Goal: Book appointment/travel/reservation

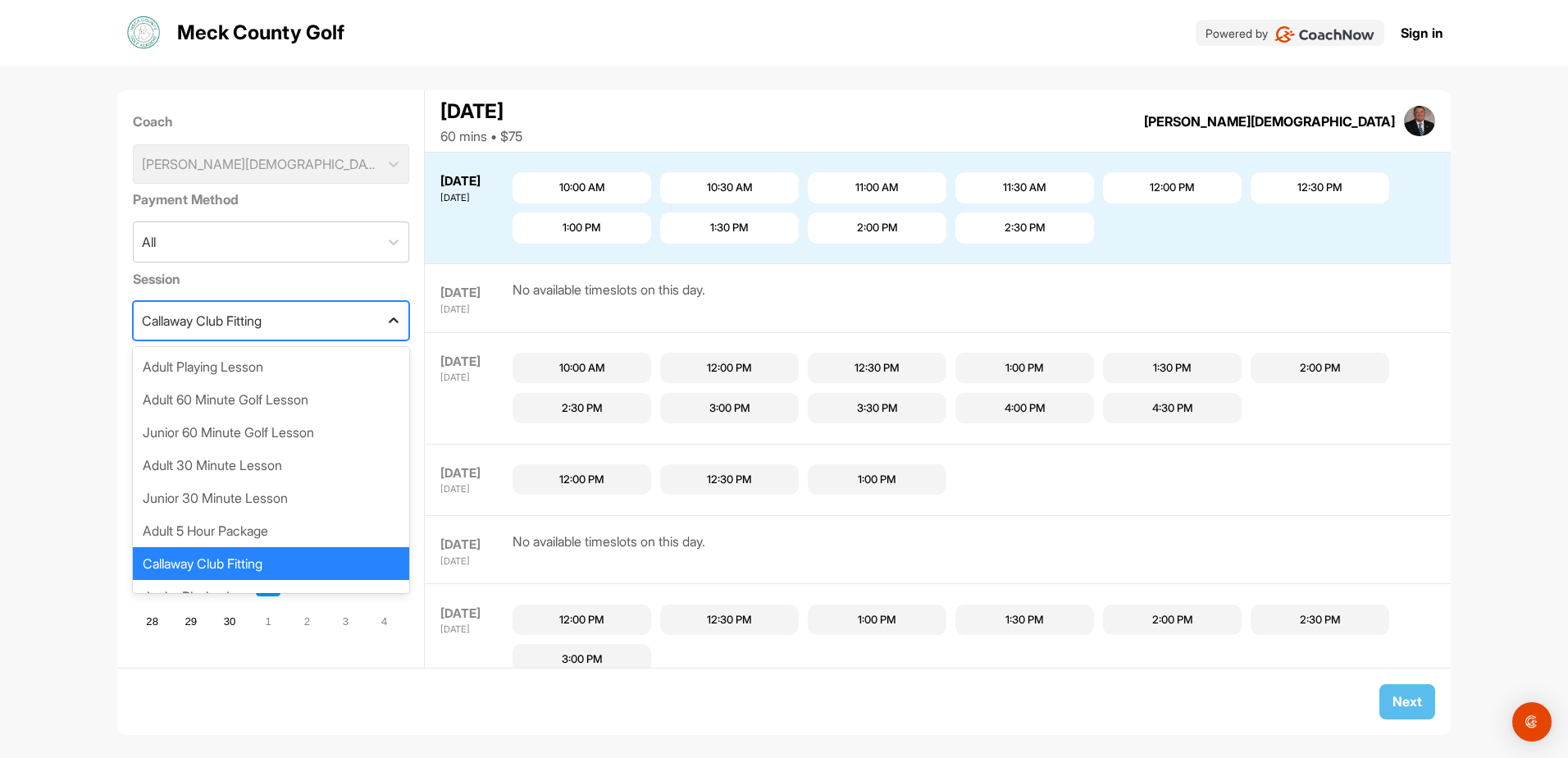
click at [385, 324] on icon at bounding box center [393, 320] width 17 height 17
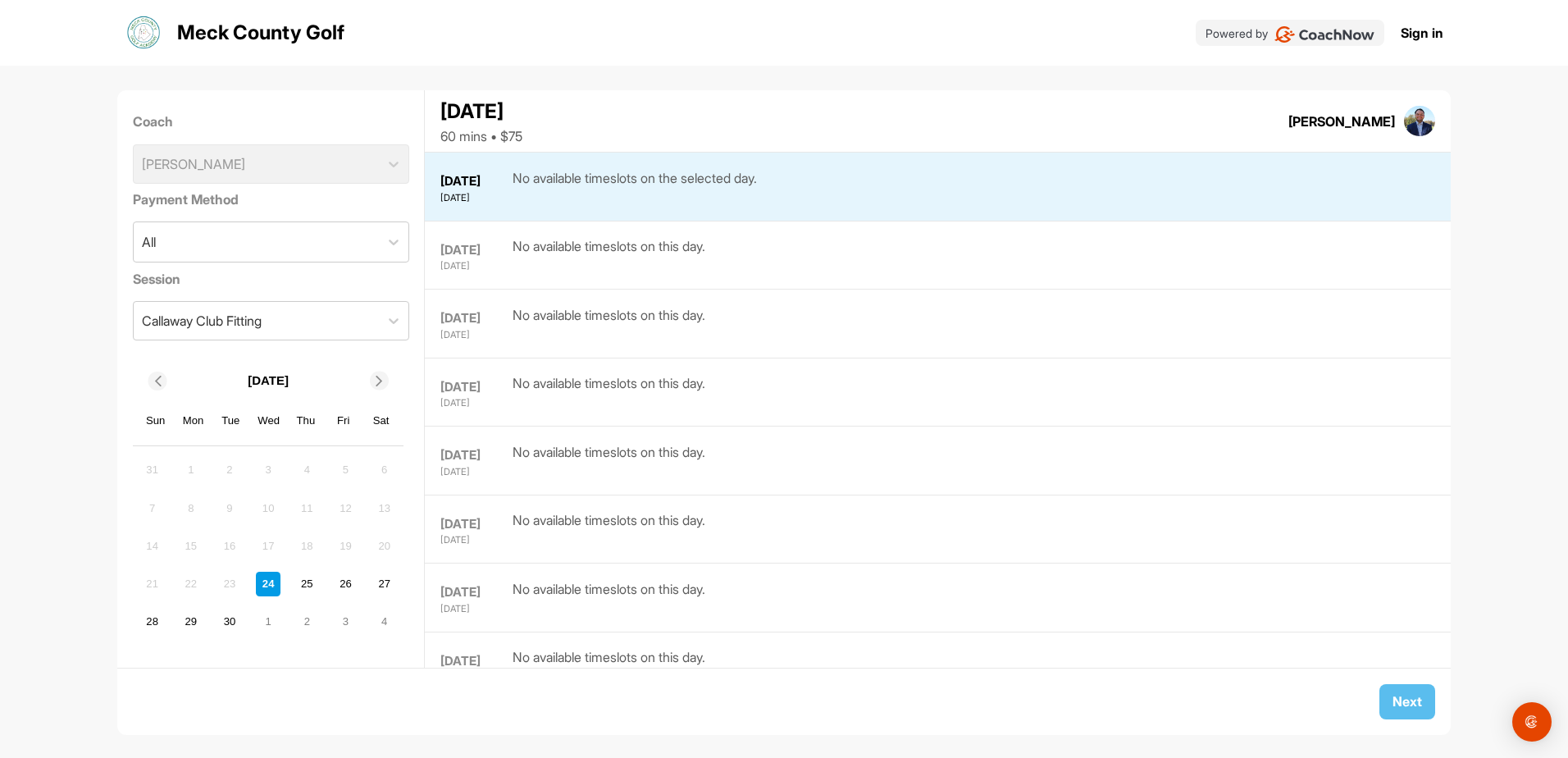
drag, startPoint x: 1293, startPoint y: 120, endPoint x: 1390, endPoint y: 120, distance: 97.0
click at [1390, 120] on div "Austin Scarboro" at bounding box center [1341, 121] width 106 height 20
drag, startPoint x: 1390, startPoint y: 120, endPoint x: 1290, endPoint y: 125, distance: 100.1
click at [1290, 125] on div "September 24, 2025 60 mins • $75 Austin Scarboro (GMT-05:00) Eastern Time (US &…" at bounding box center [937, 121] width 1025 height 61
copy div "Austin Scarboro"
